Goal: Contribute content: Add original content to the website for others to see

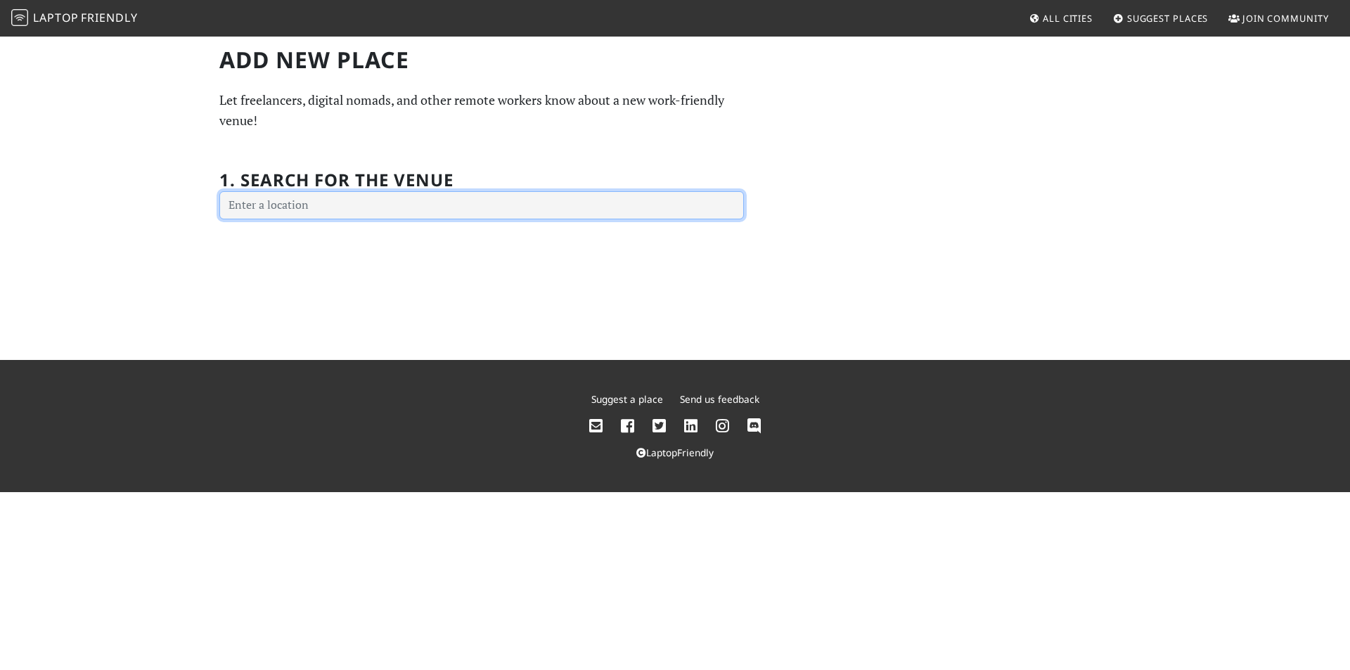
click at [412, 206] on input "text" at bounding box center [481, 205] width 525 height 28
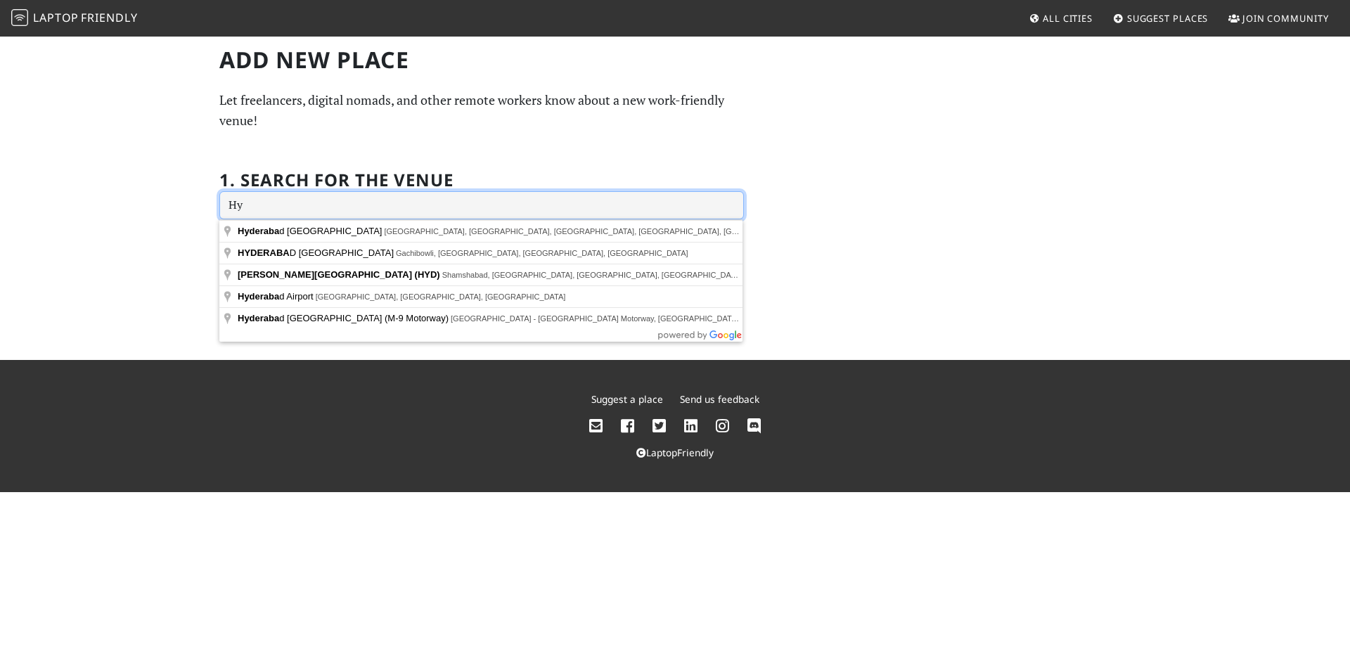
type input "H"
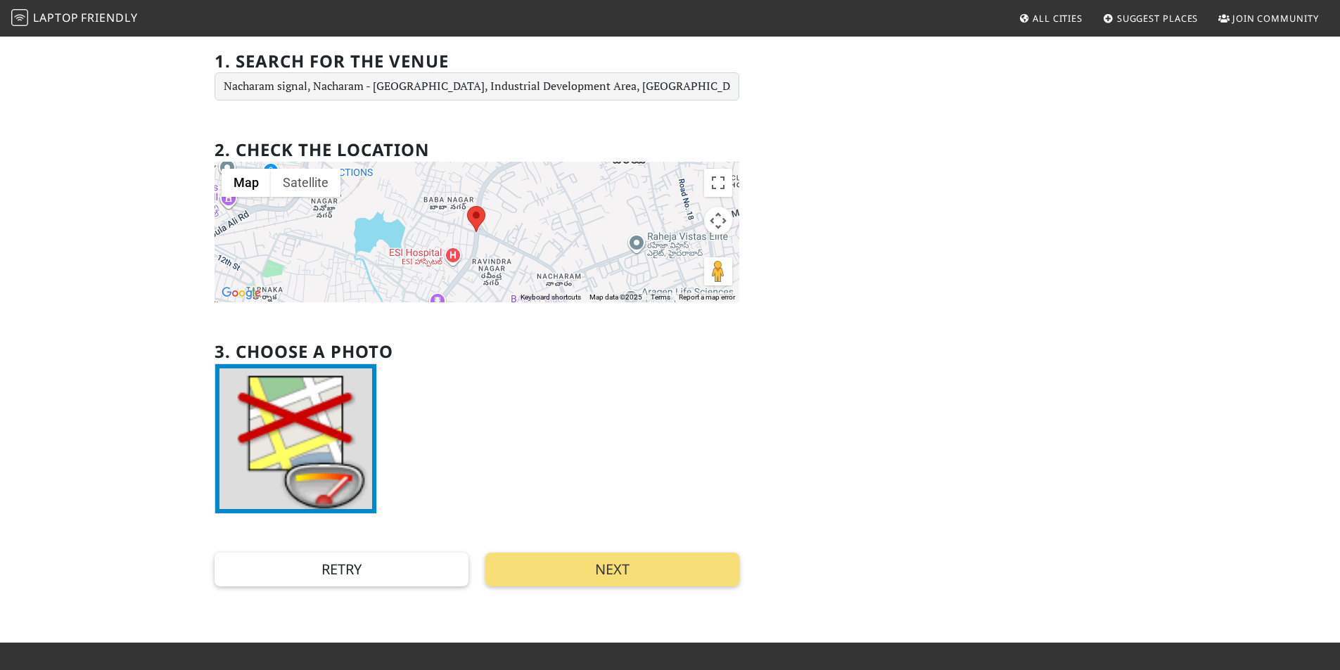
scroll to position [145, 0]
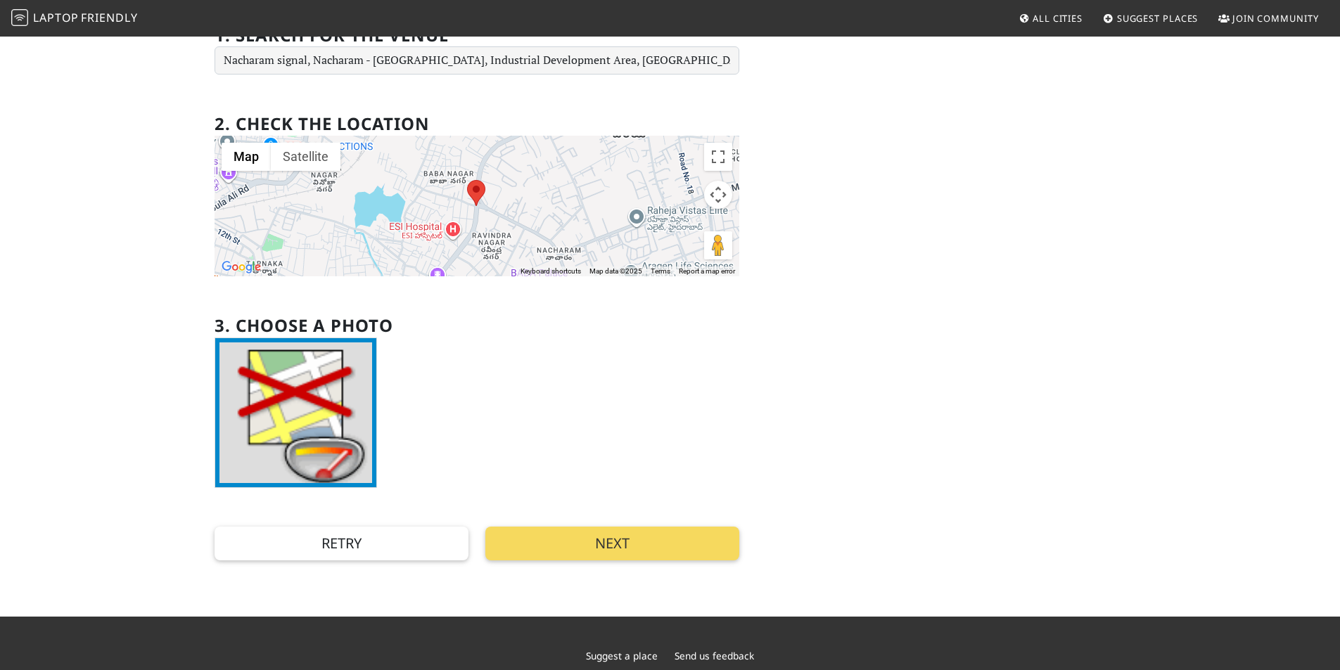
click at [649, 556] on button "Next" at bounding box center [612, 544] width 254 height 34
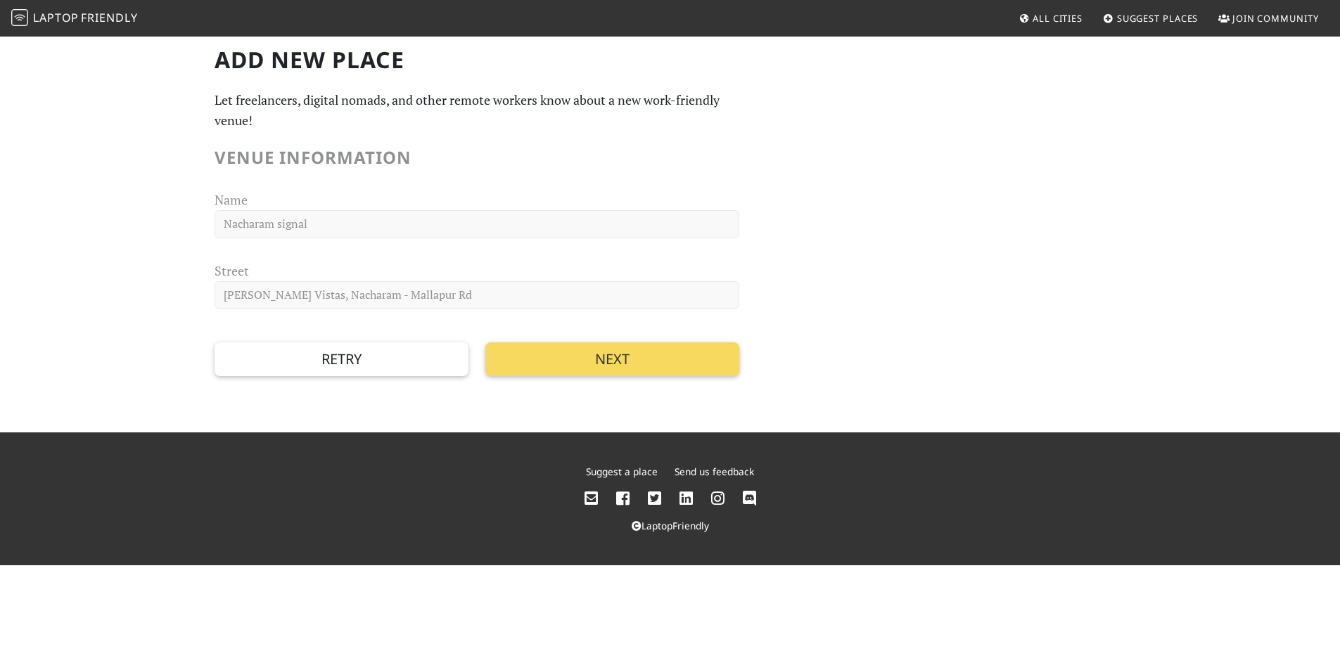
scroll to position [0, 0]
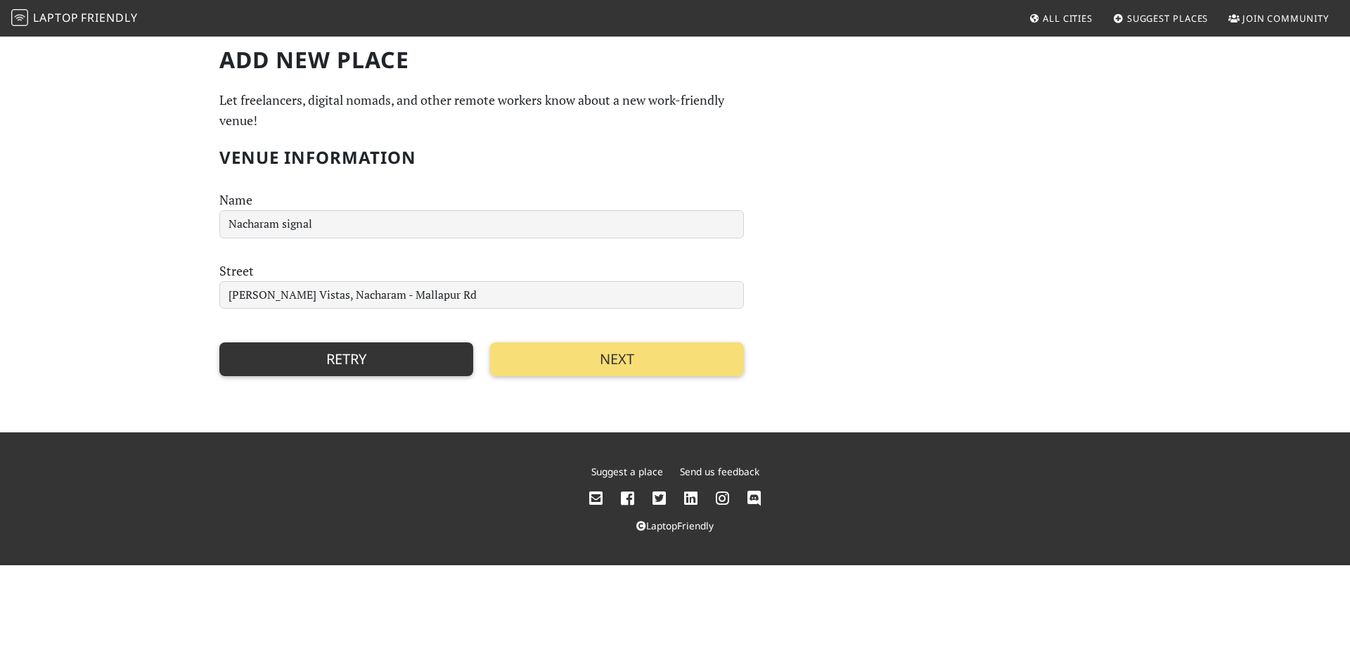
click at [447, 373] on button "Retry" at bounding box center [346, 360] width 254 height 34
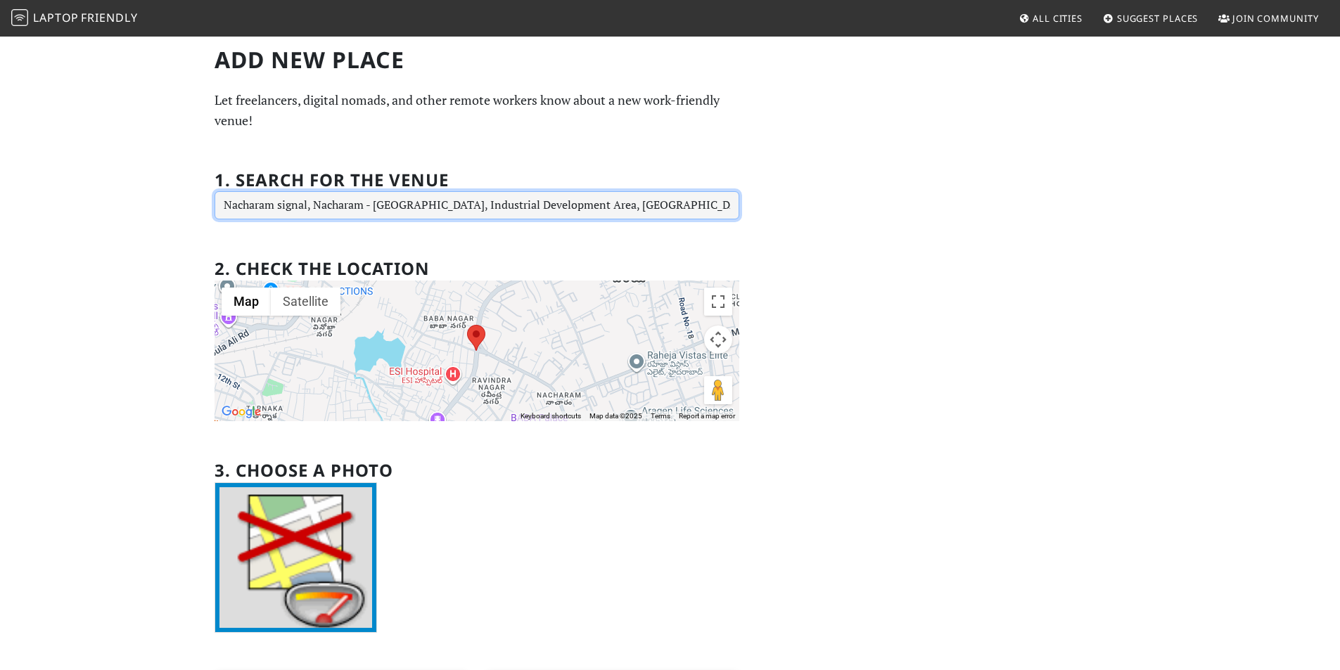
click at [450, 202] on input "Nacharam signal, Nacharam - [GEOGRAPHIC_DATA], Industrial Development Area, [GE…" at bounding box center [477, 205] width 525 height 28
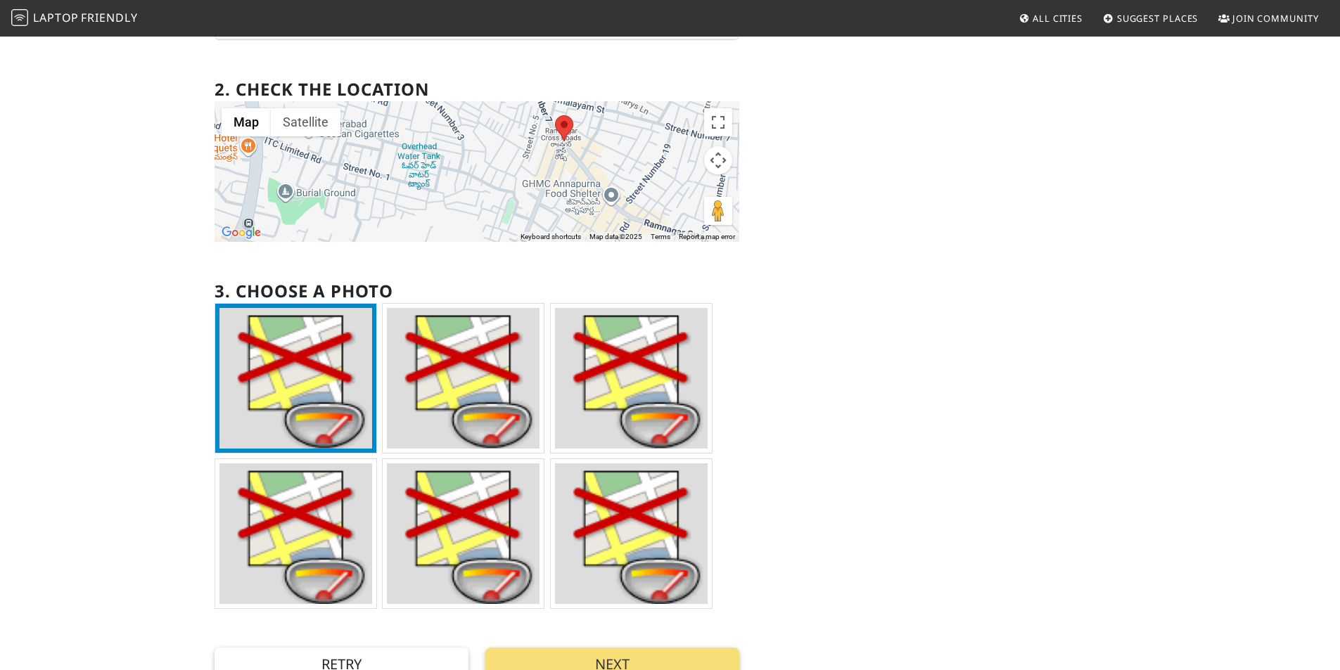
scroll to position [94, 0]
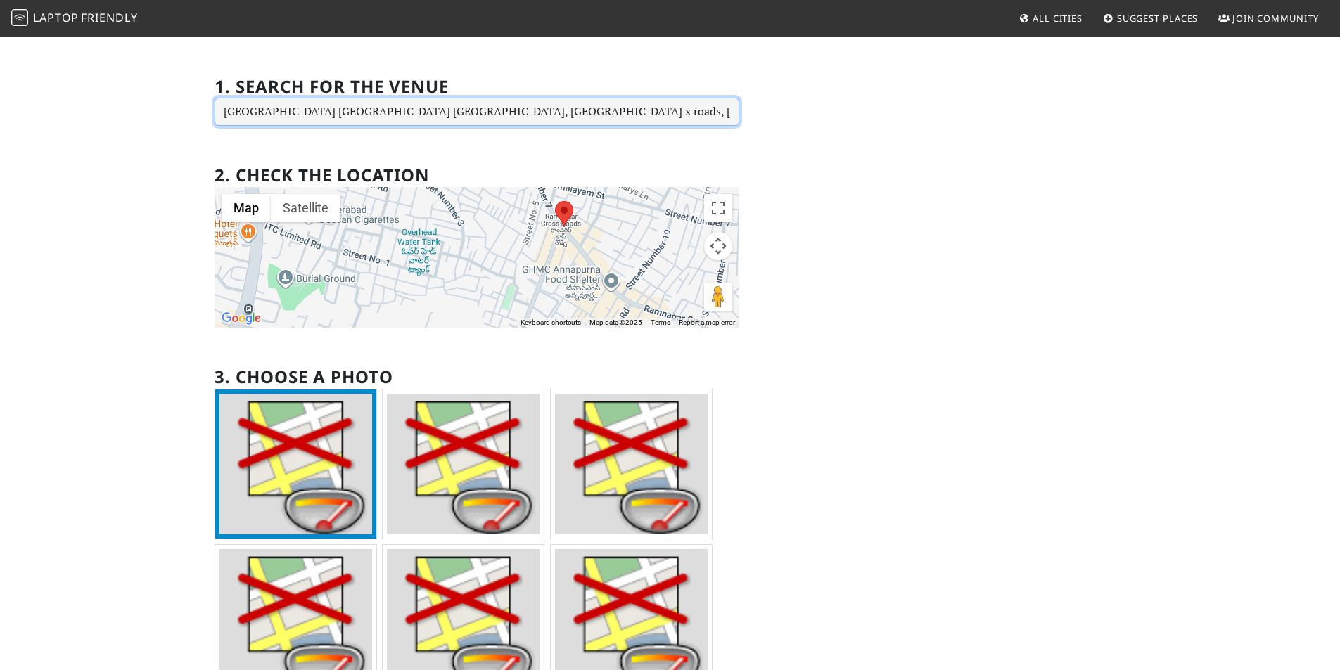
drag, startPoint x: 648, startPoint y: 113, endPoint x: 207, endPoint y: 95, distance: 442.1
click at [207, 95] on div "Add new Place Let freelancers, digital nomads, and other remote workers know ab…" at bounding box center [477, 360] width 542 height 815
type input "m"
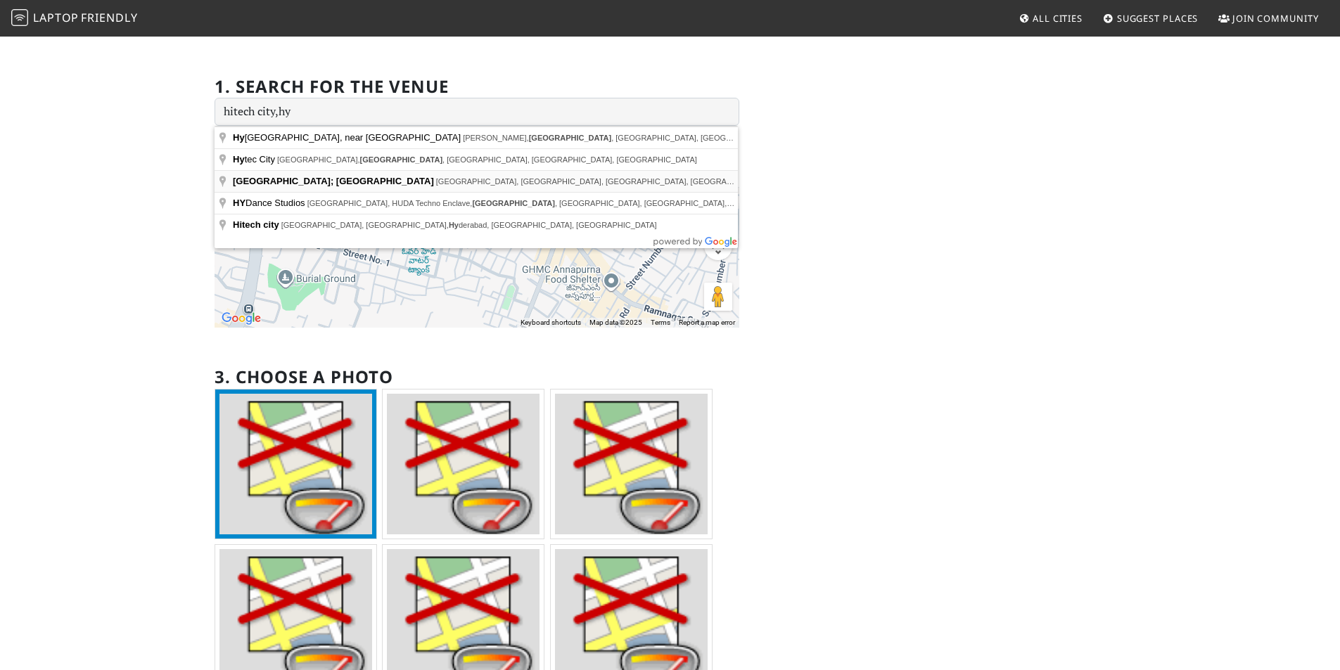
type input "[GEOGRAPHIC_DATA]; [GEOGRAPHIC_DATA], [GEOGRAPHIC_DATA], [GEOGRAPHIC_DATA], [GE…"
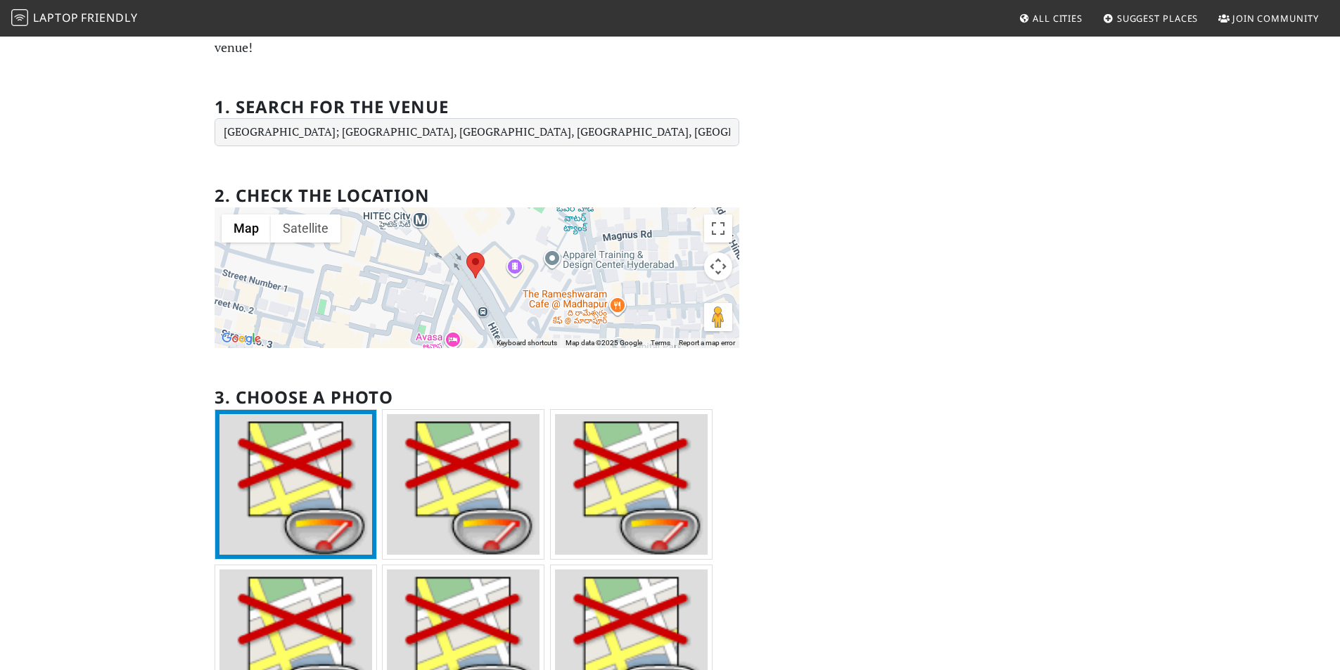
scroll to position [0, 0]
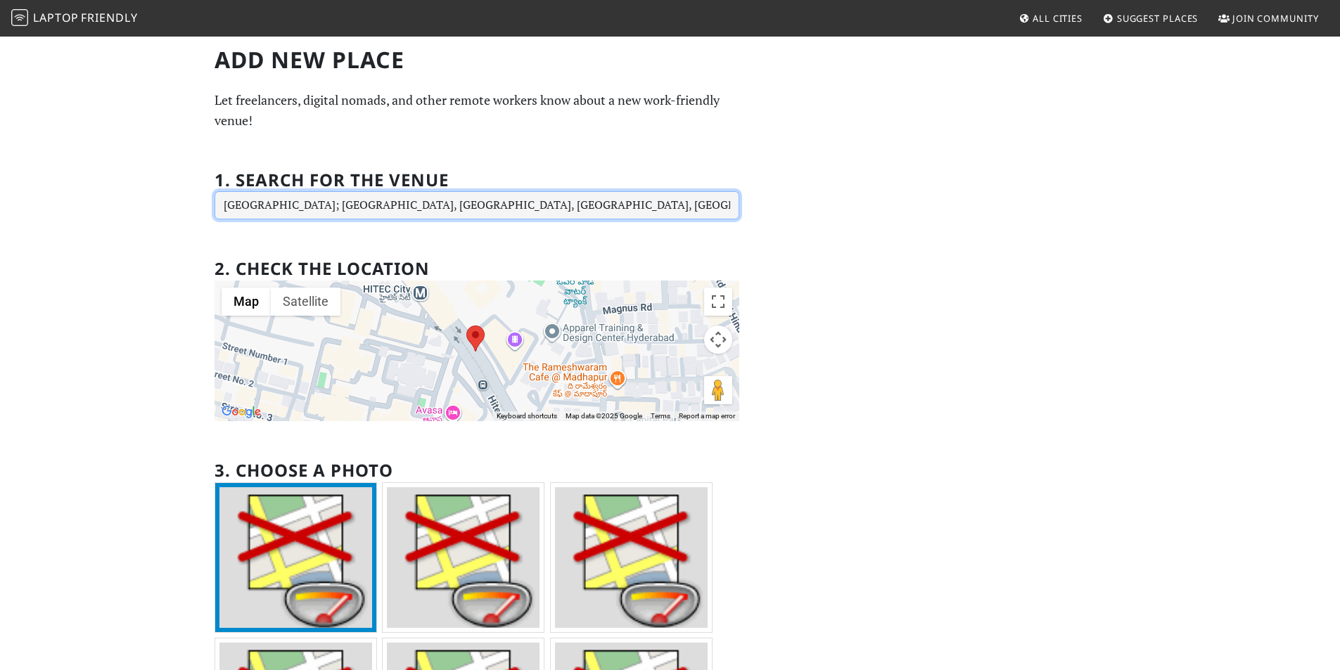
click at [530, 205] on input "[GEOGRAPHIC_DATA]; [GEOGRAPHIC_DATA], [GEOGRAPHIC_DATA], [GEOGRAPHIC_DATA], [GE…" at bounding box center [477, 205] width 525 height 28
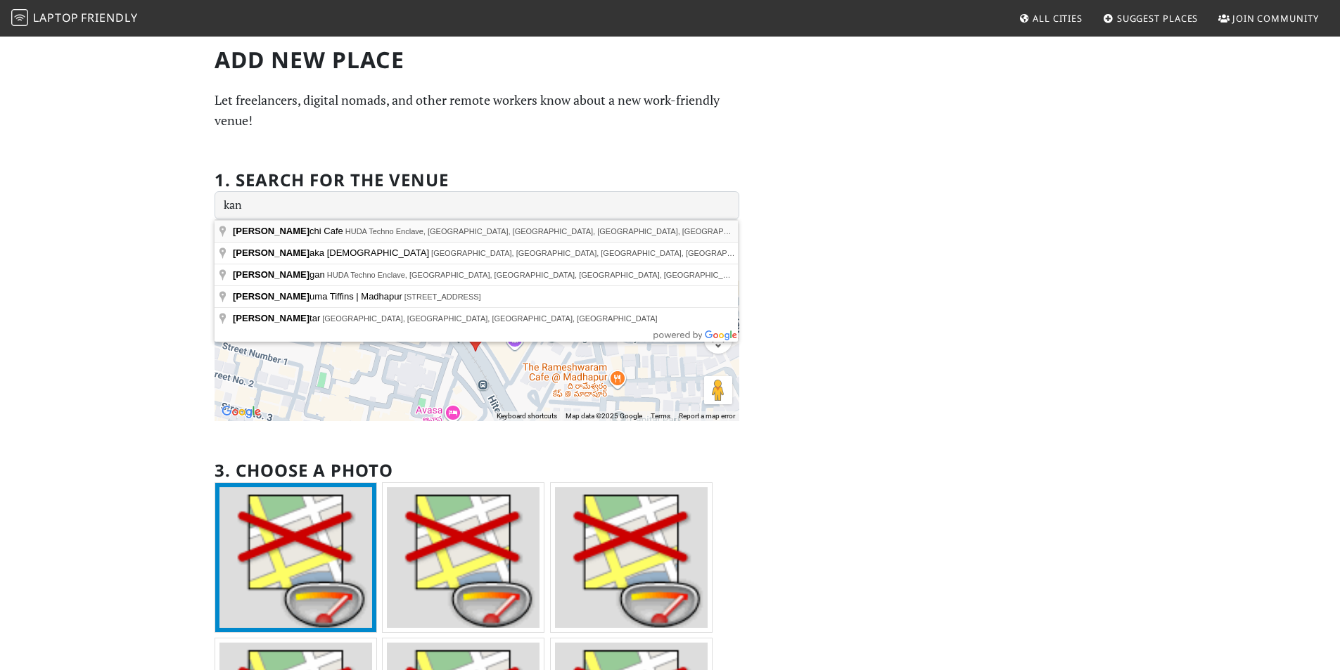
type input "Kanchi Cafe, HUDA Techno Enclave, [GEOGRAPHIC_DATA], [GEOGRAPHIC_DATA], [GEOGRA…"
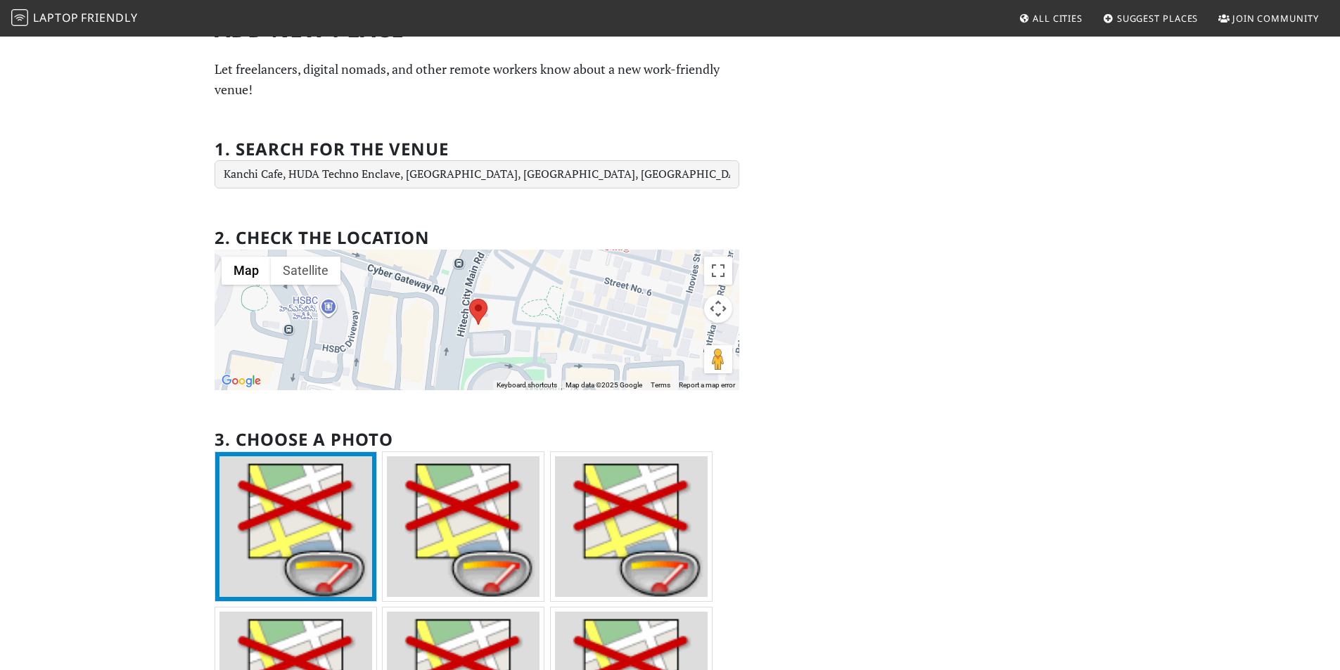
scroll to position [28, 0]
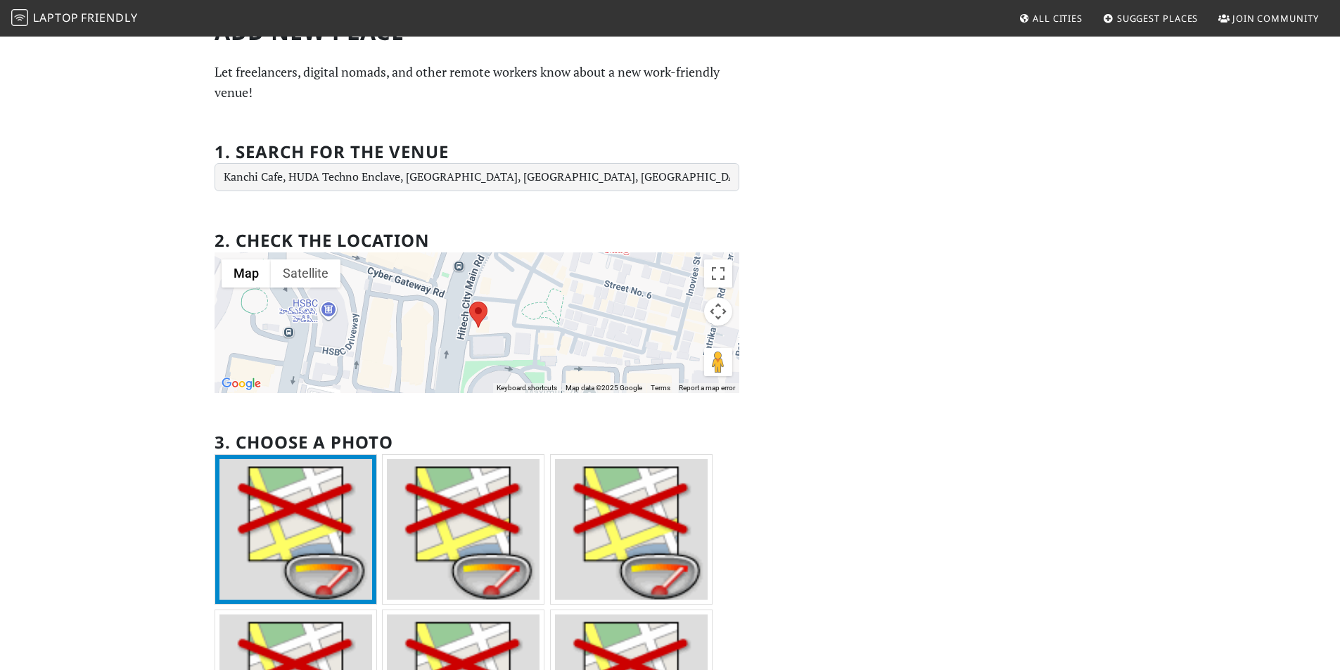
click at [469, 302] on area at bounding box center [469, 302] width 0 height 0
click at [320, 279] on button "Satellite" at bounding box center [306, 274] width 70 height 28
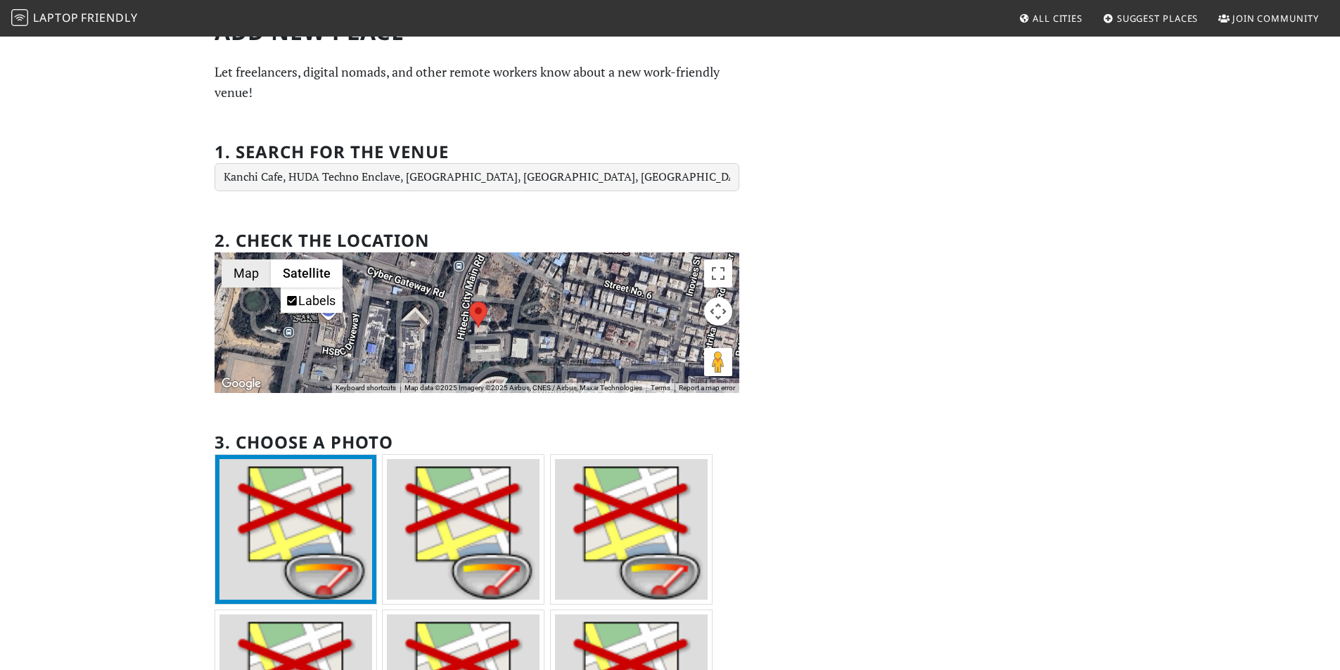
click at [255, 276] on button "Map" at bounding box center [246, 274] width 49 height 28
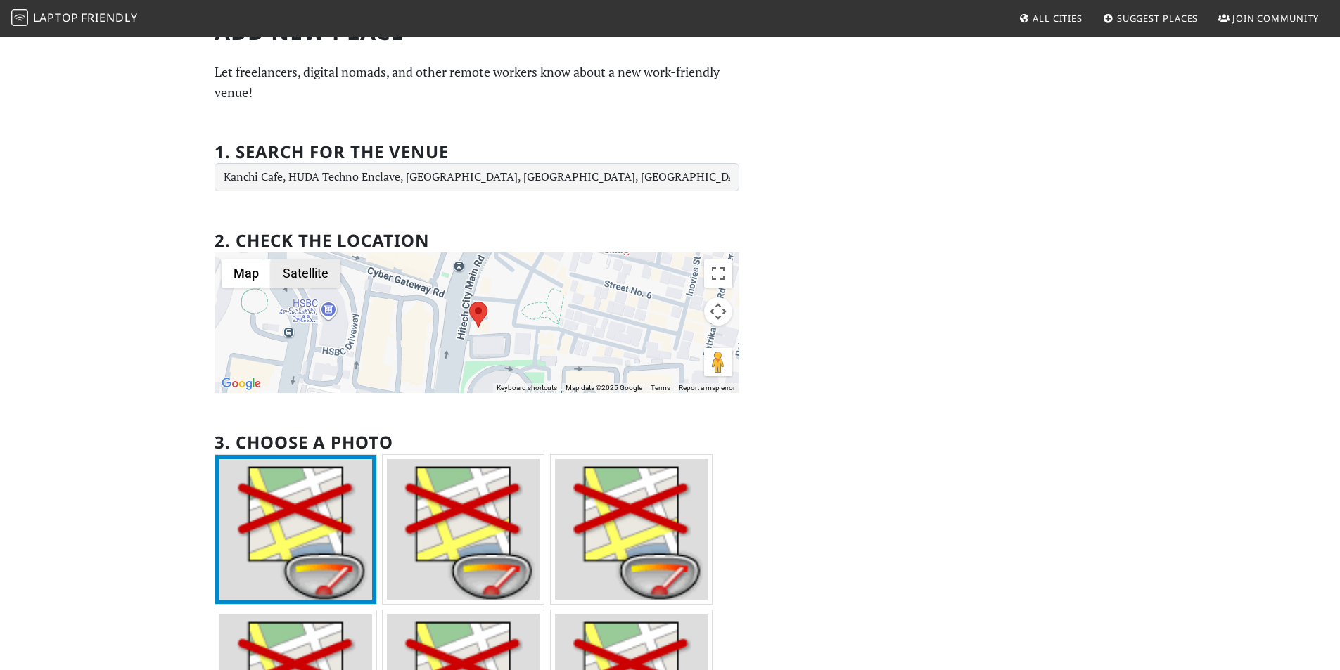
click at [323, 271] on button "Satellite" at bounding box center [306, 274] width 70 height 28
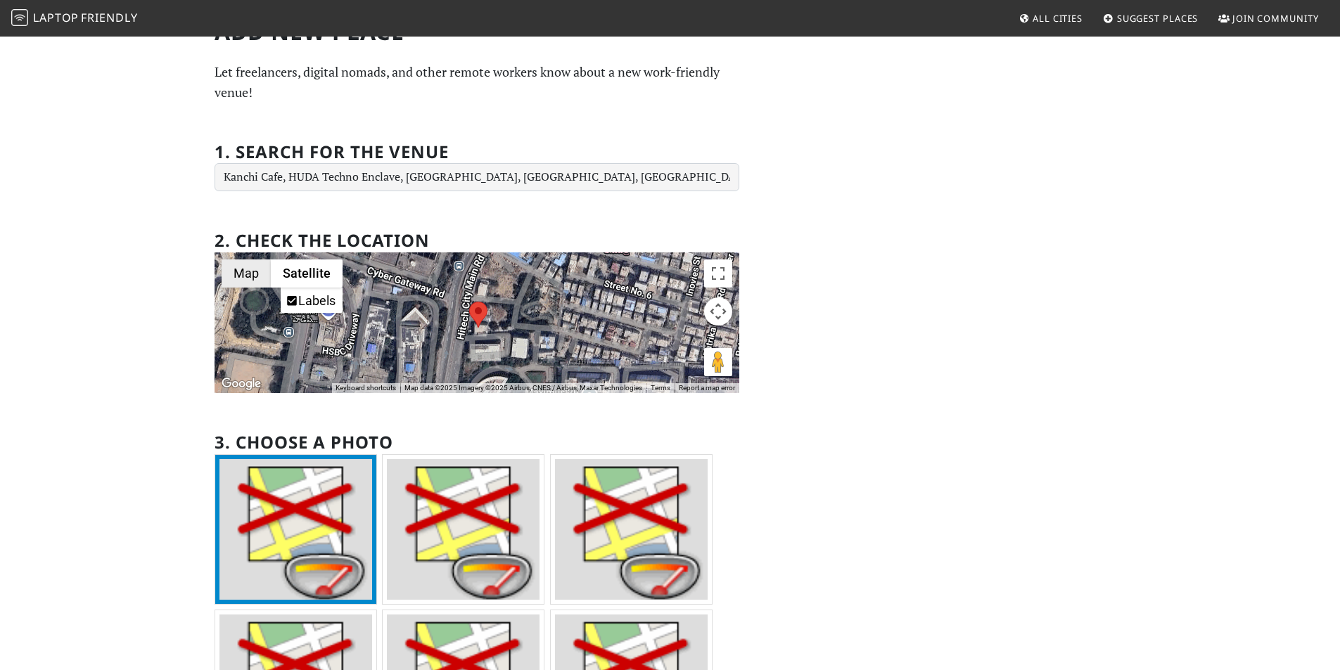
click at [240, 267] on button "Map" at bounding box center [246, 274] width 49 height 28
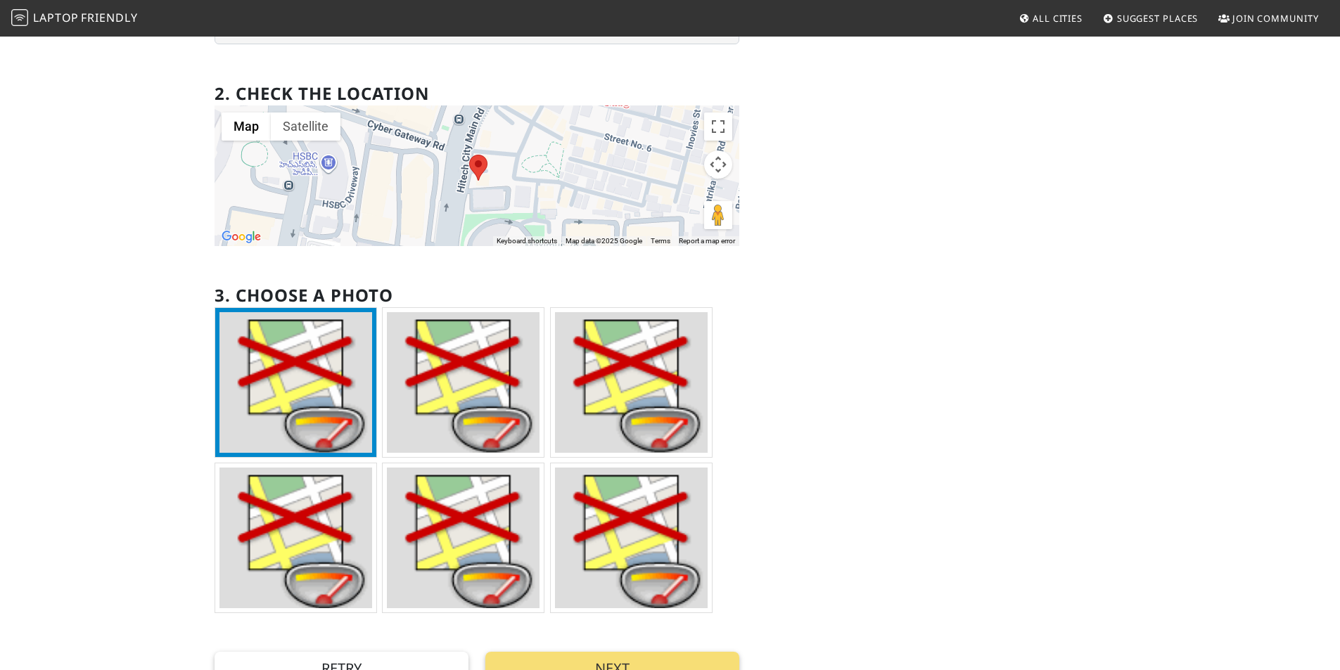
scroll to position [169, 0]
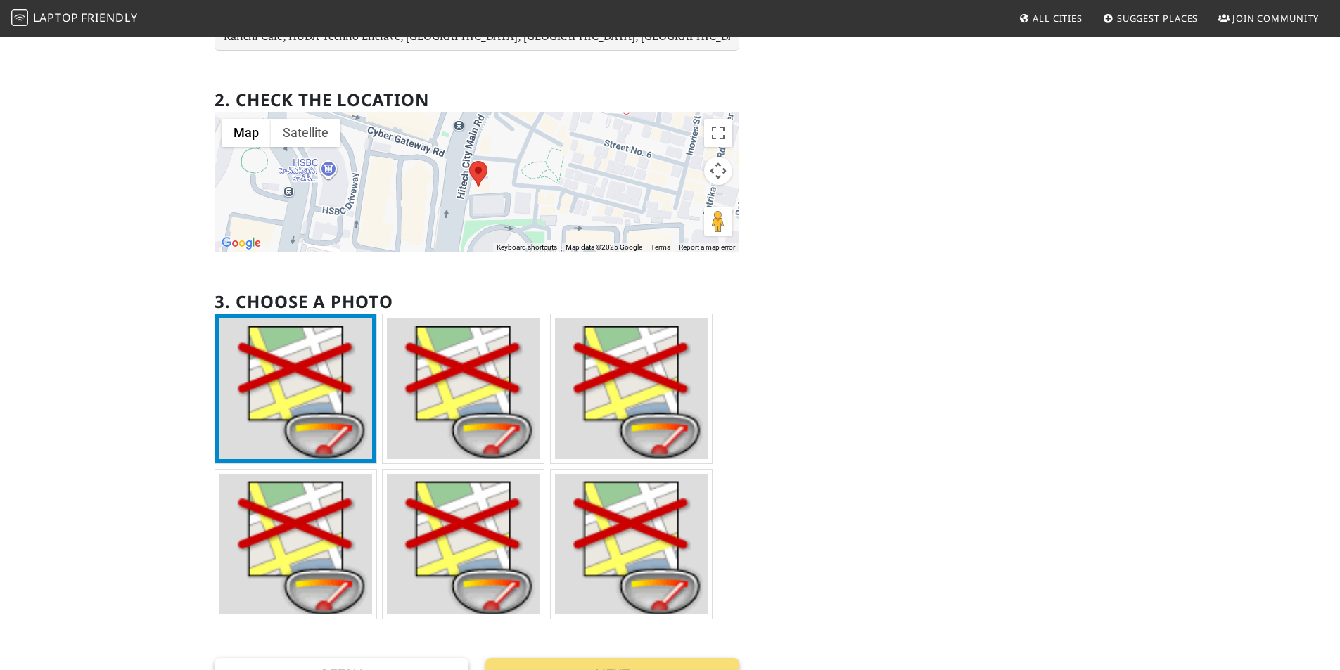
click at [469, 161] on area at bounding box center [469, 161] width 0 height 0
click at [721, 169] on button "Map camera controls" at bounding box center [718, 171] width 28 height 28
click at [713, 136] on button "Toggle fullscreen view" at bounding box center [718, 133] width 28 height 28
click at [516, 245] on button "Keyboard shortcuts" at bounding box center [527, 248] width 60 height 10
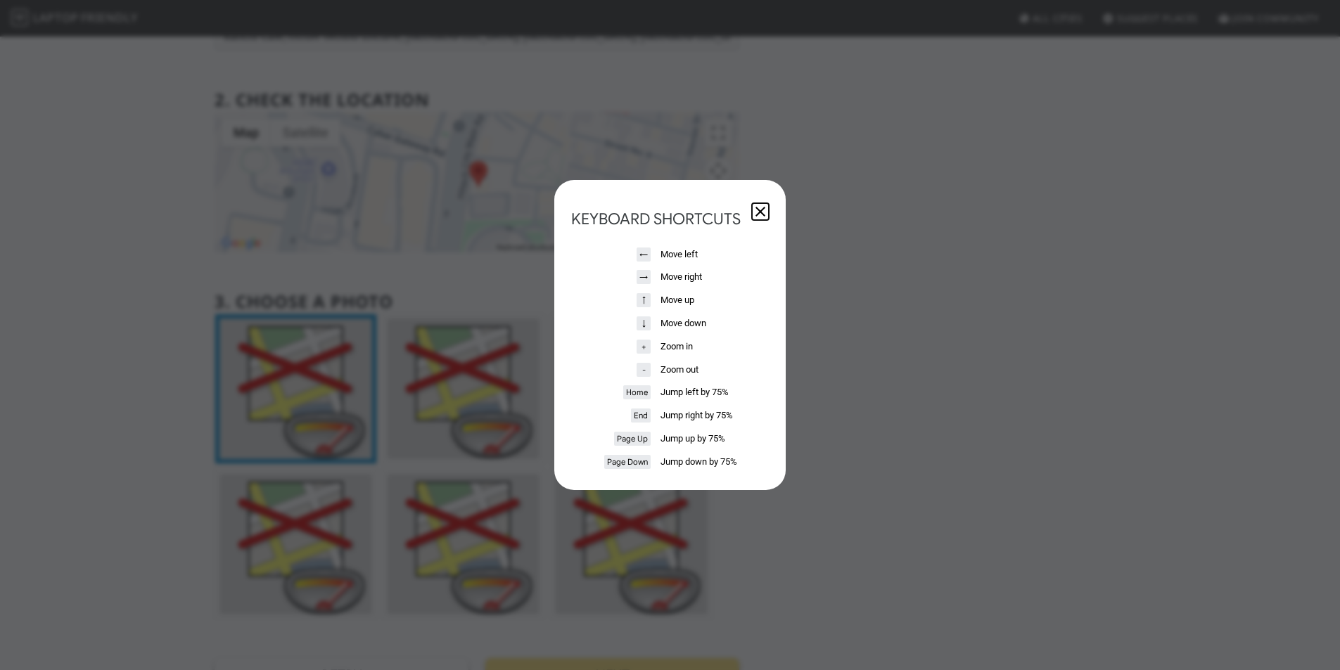
click at [762, 208] on button "Close dialog" at bounding box center [760, 211] width 17 height 17
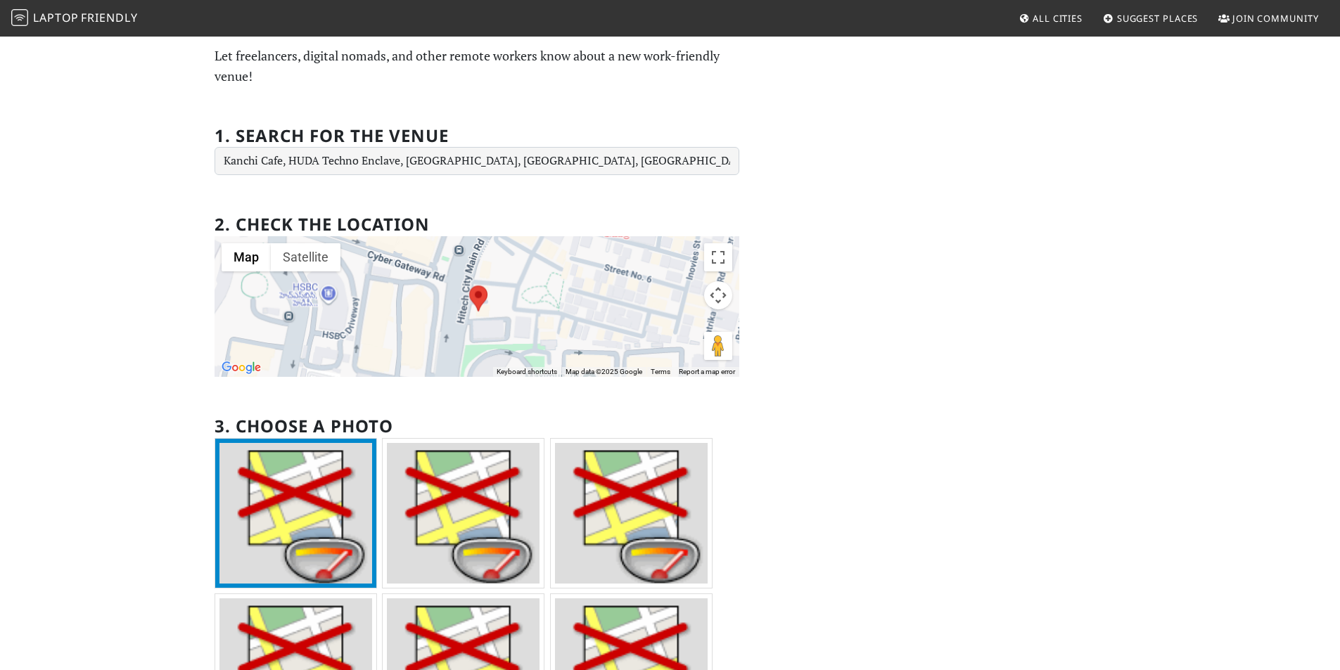
scroll to position [0, 0]
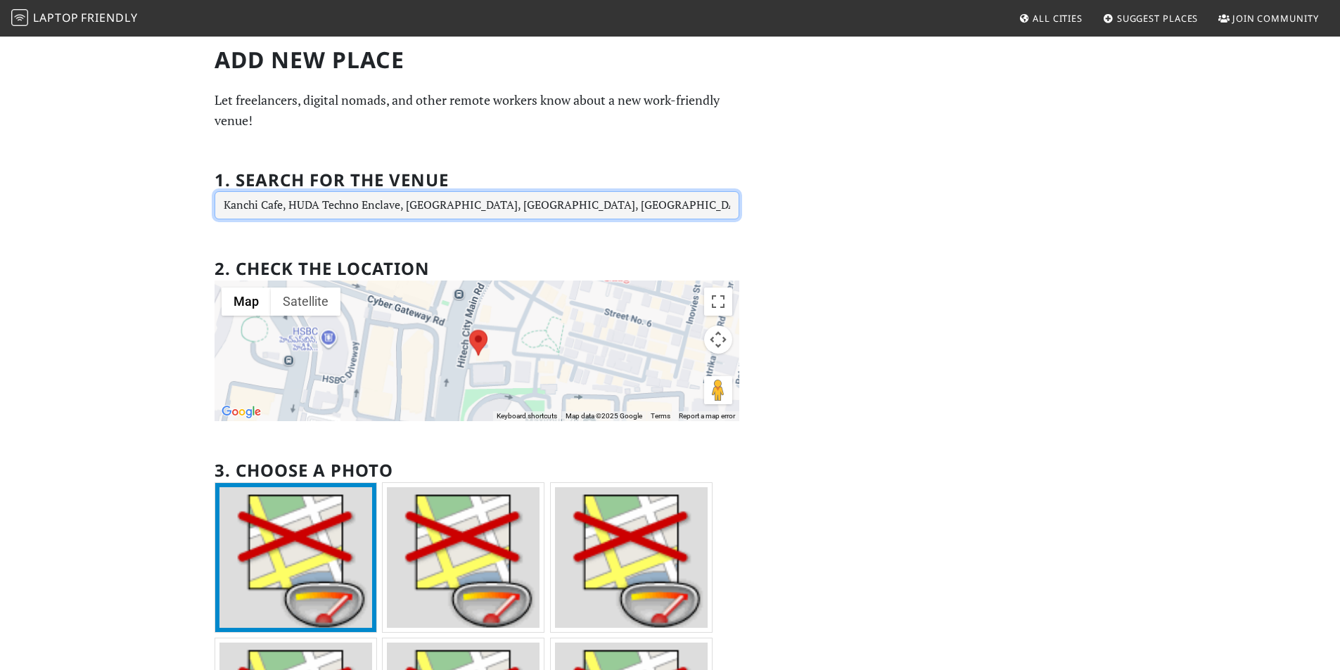
click at [616, 207] on input "Kanchi Cafe, HUDA Techno Enclave, [GEOGRAPHIC_DATA], [GEOGRAPHIC_DATA], [GEOGRA…" at bounding box center [477, 205] width 525 height 28
